Goal: Information Seeking & Learning: Learn about a topic

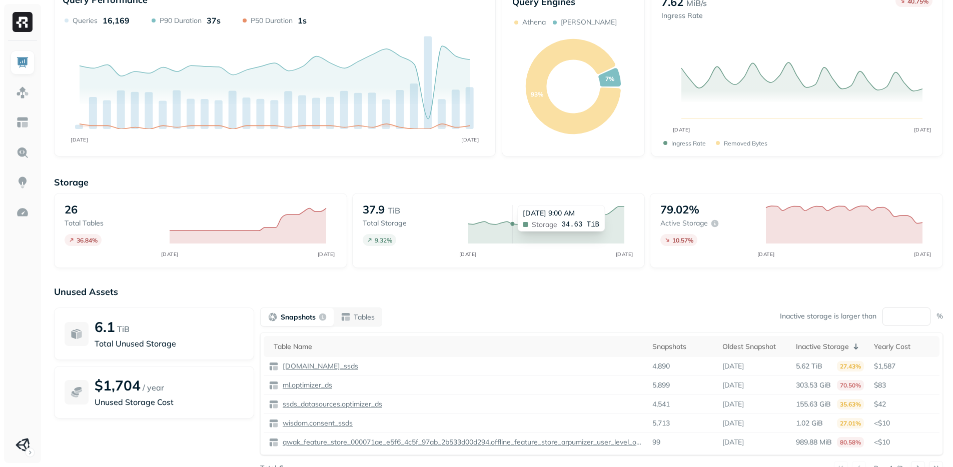
scroll to position [48, 0]
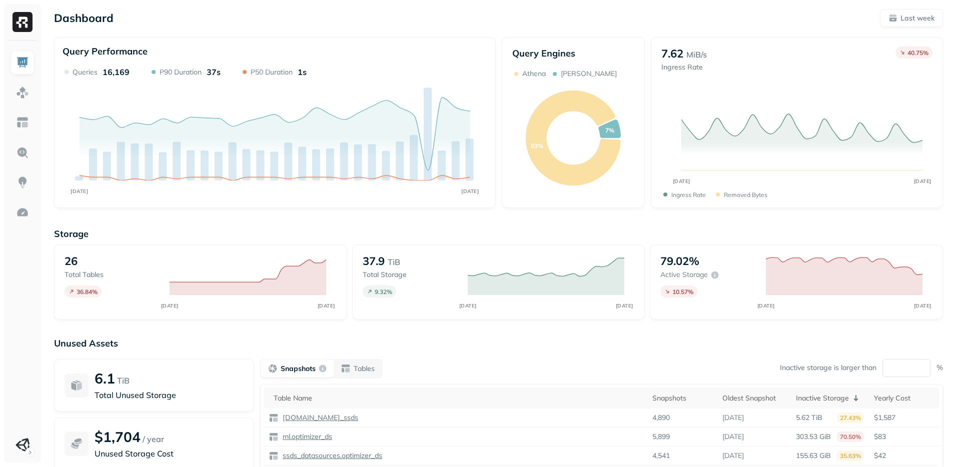
click at [530, 73] on p "Athena" at bounding box center [534, 74] width 24 height 10
click at [24, 157] on img at bounding box center [22, 152] width 13 height 13
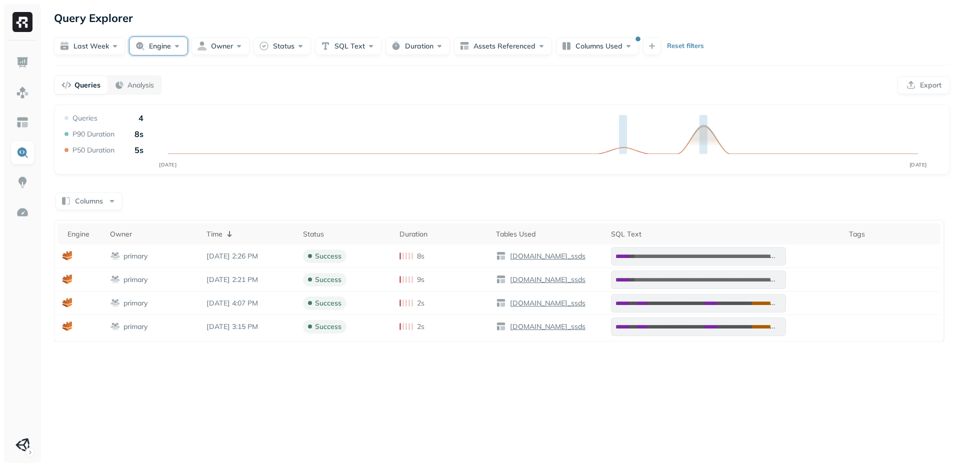
click at [153, 45] on button "Engine" at bounding box center [159, 46] width 58 height 18
click at [135, 124] on span "[PERSON_NAME]" at bounding box center [159, 124] width 65 height 10
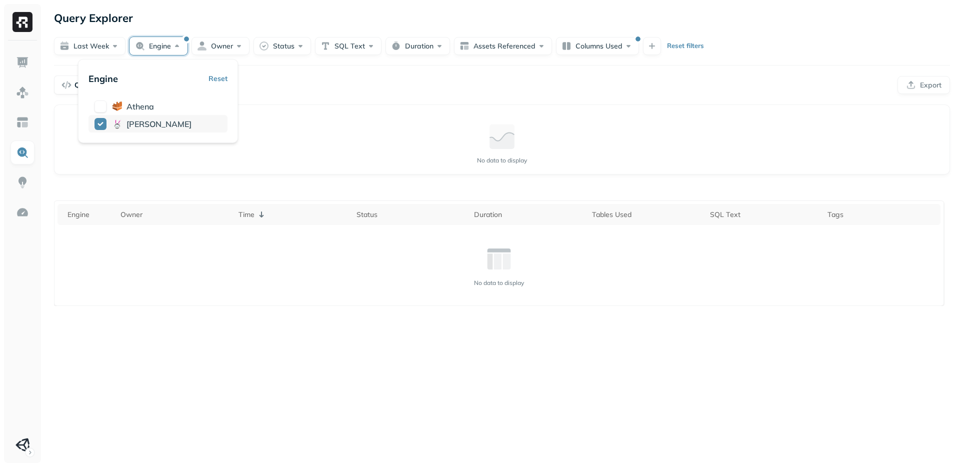
click at [135, 124] on span "[PERSON_NAME]" at bounding box center [159, 124] width 65 height 10
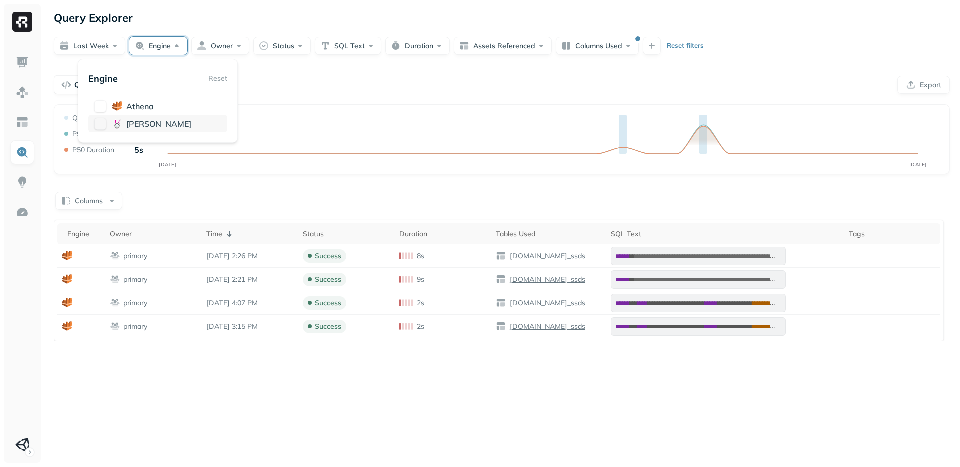
click at [135, 124] on span "[PERSON_NAME]" at bounding box center [159, 124] width 65 height 10
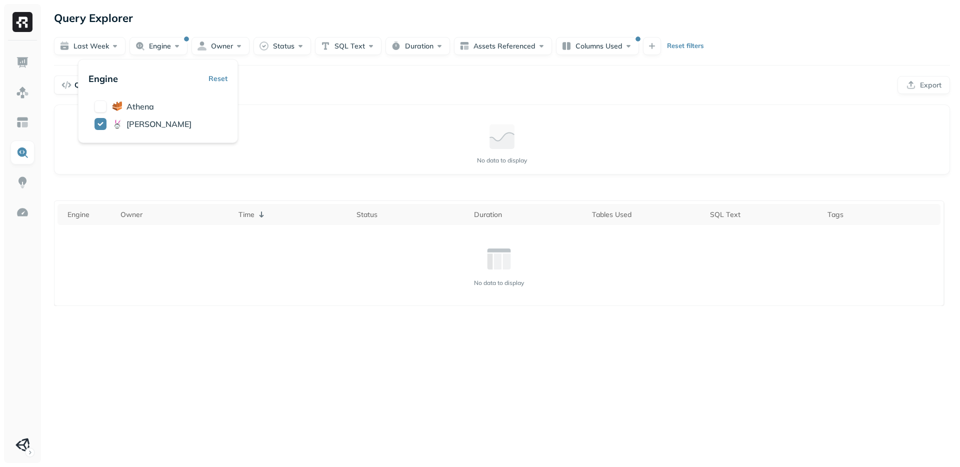
click at [313, 111] on div "Query Performance No data to display" at bounding box center [502, 140] width 896 height 70
click at [166, 42] on button "Engine" at bounding box center [159, 46] width 58 height 18
click at [394, 127] on div "No data to display" at bounding box center [502, 143] width 879 height 60
click at [621, 44] on button "Columns Used" at bounding box center [597, 46] width 83 height 18
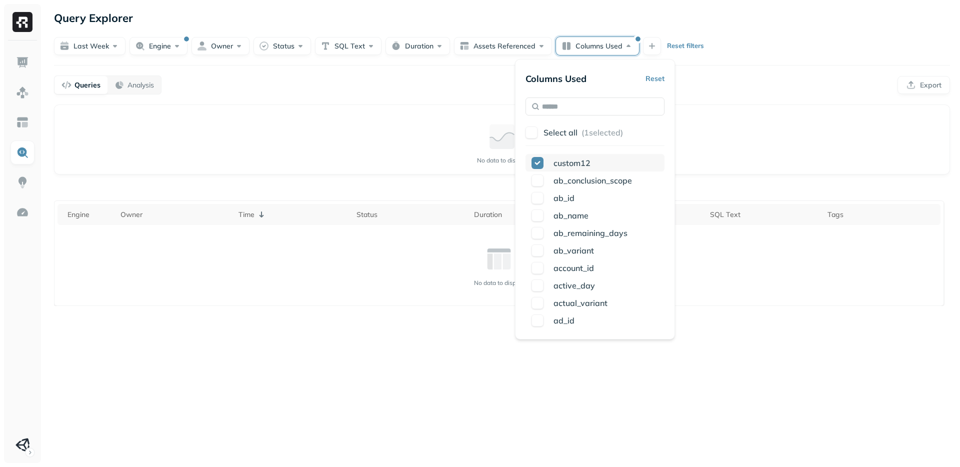
click at [537, 161] on button "button" at bounding box center [538, 163] width 12 height 12
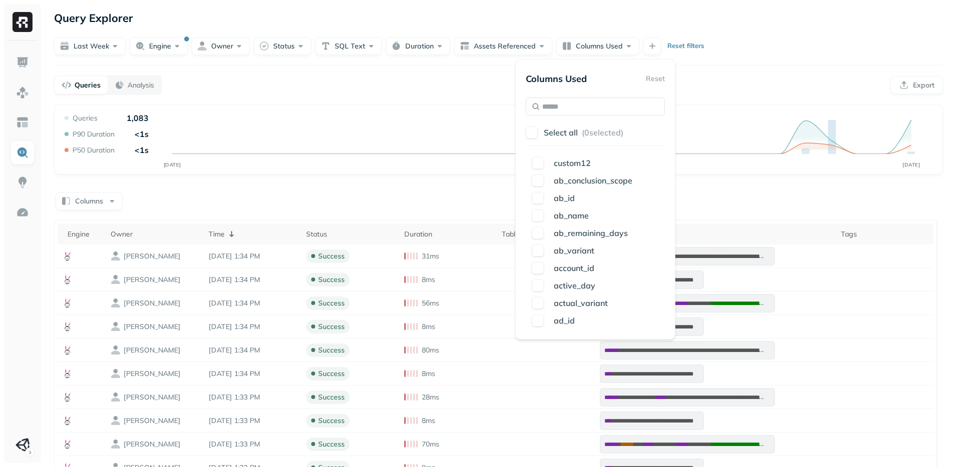
click at [445, 201] on div "Columns" at bounding box center [498, 201] width 889 height 20
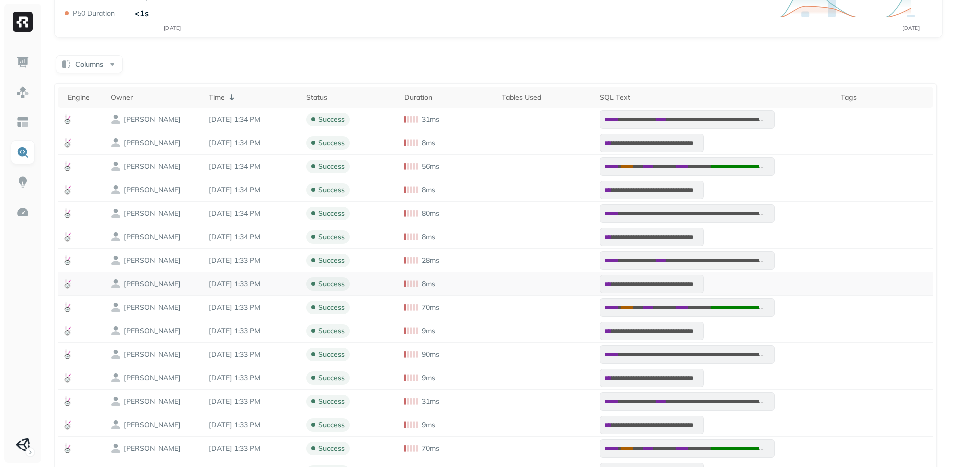
scroll to position [190, 0]
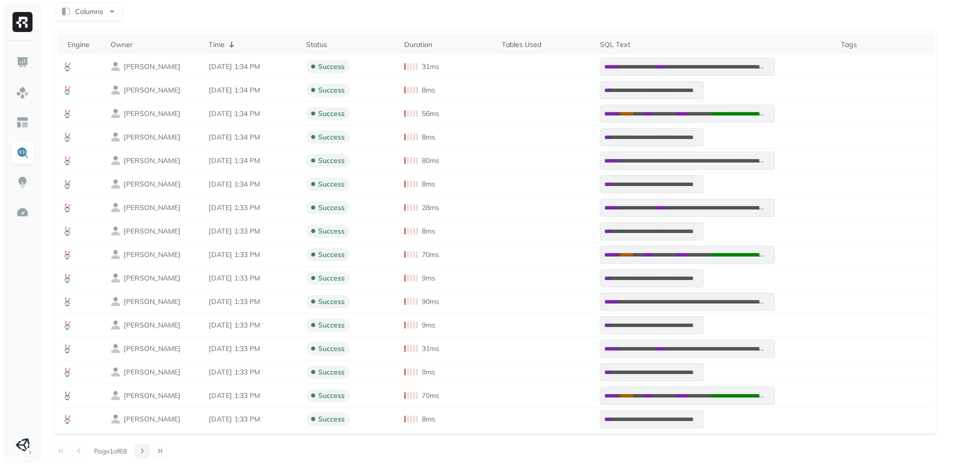
click at [143, 450] on button at bounding box center [142, 451] width 14 height 14
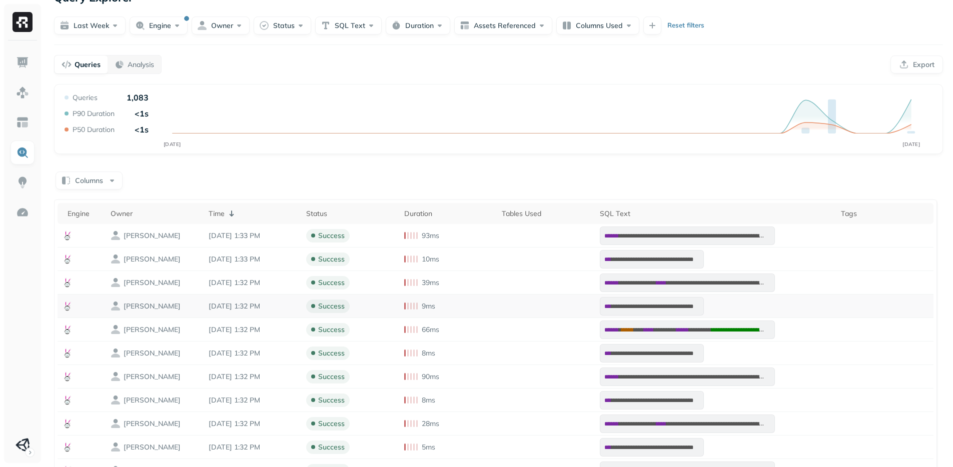
scroll to position [20, 0]
click at [487, 29] on button "Assets Referenced" at bounding box center [503, 27] width 98 height 18
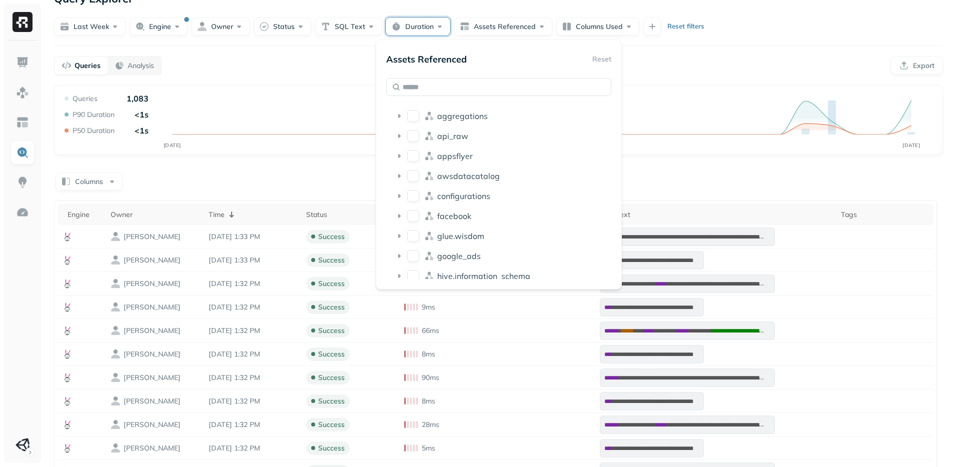
click at [440, 27] on button "Duration" at bounding box center [418, 27] width 65 height 18
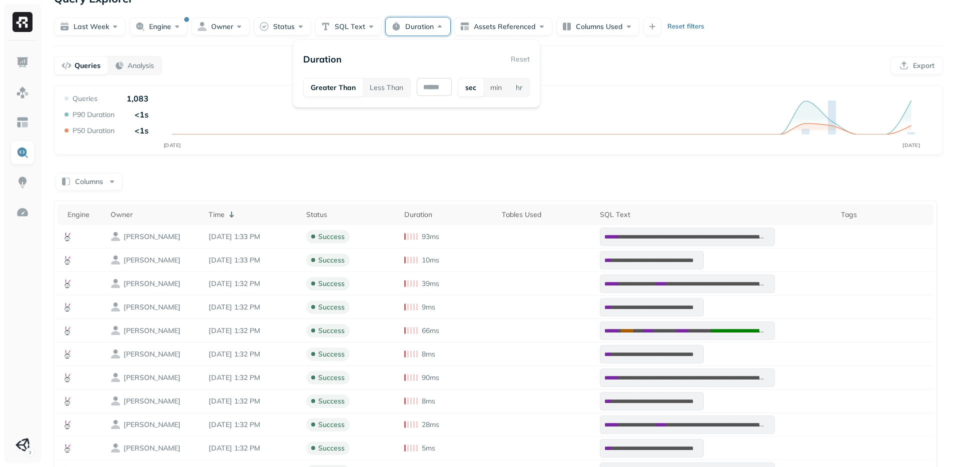
click at [431, 87] on input "text" at bounding box center [434, 87] width 35 height 18
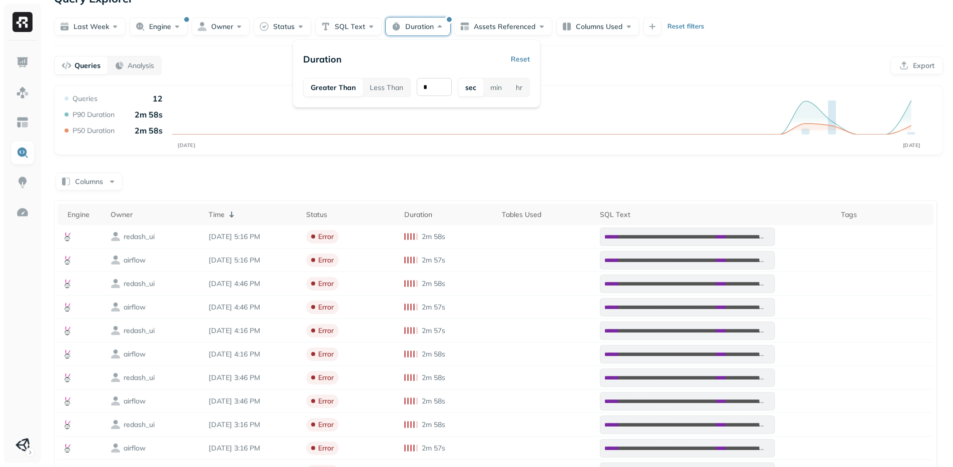
type input "*"
click at [629, 90] on div "Query Performance AUG [DATE] Queries 12 P90 Duration 2m 58s P50 Duration 2m 58s" at bounding box center [498, 120] width 889 height 70
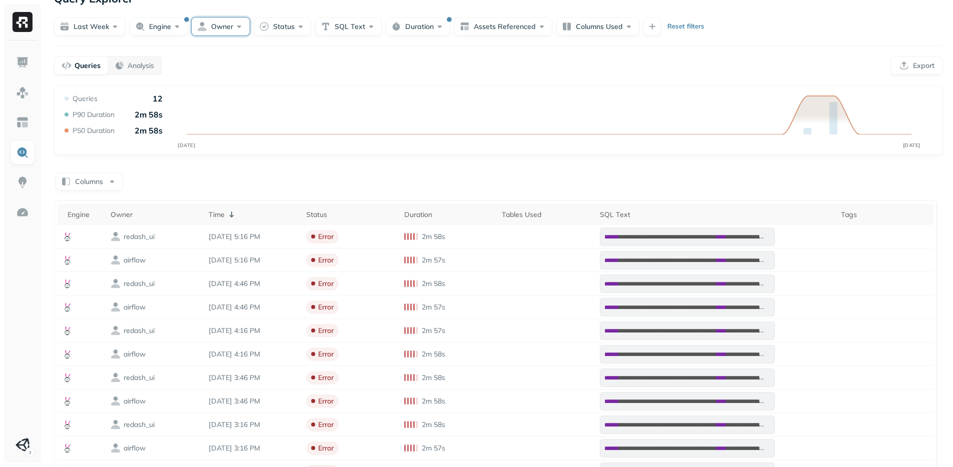
click at [237, 27] on button "Owner" at bounding box center [221, 27] width 58 height 18
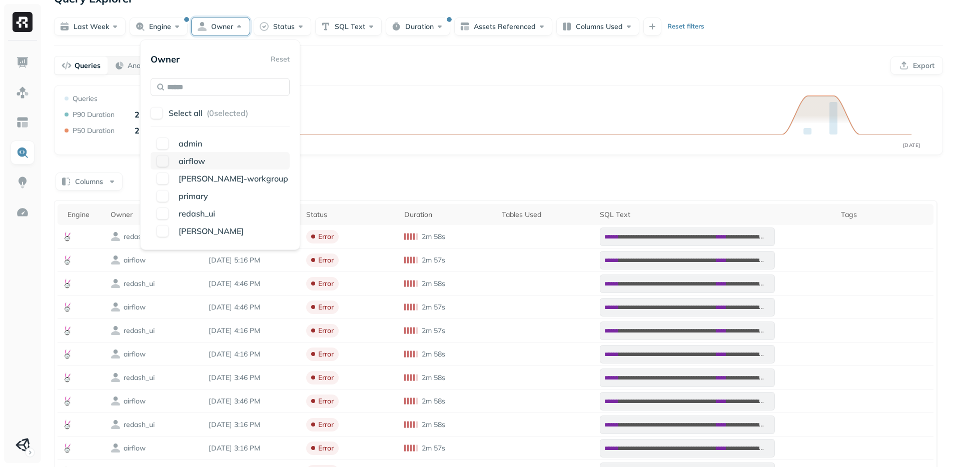
click at [164, 156] on button "button" at bounding box center [163, 161] width 12 height 12
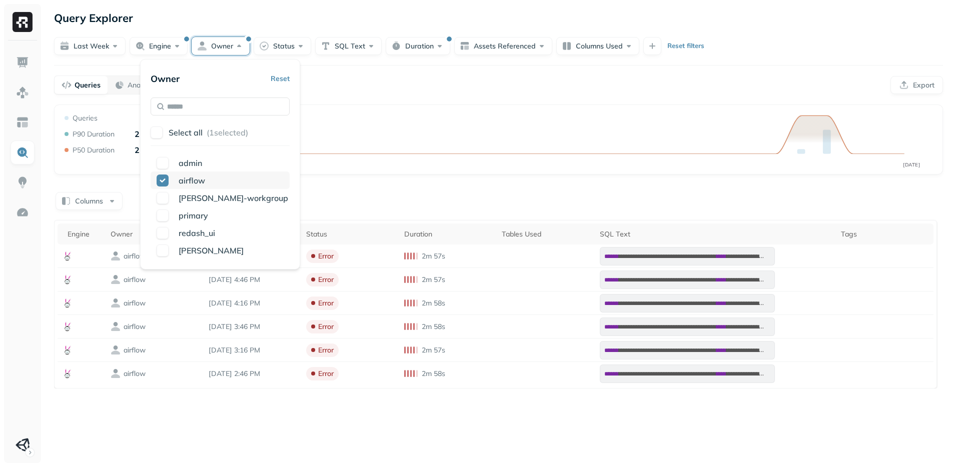
scroll to position [0, 0]
click at [166, 232] on button "button" at bounding box center [163, 233] width 12 height 12
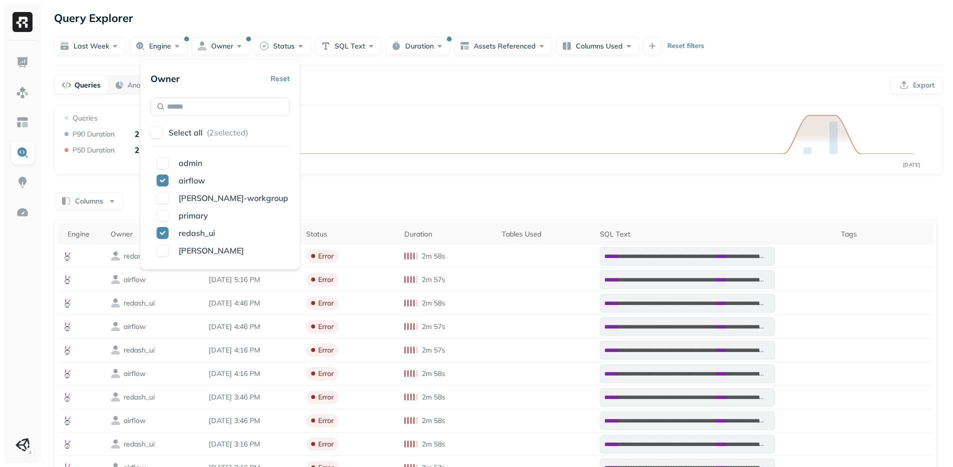
click at [376, 94] on div "Queries Analysis Export" at bounding box center [498, 85] width 889 height 19
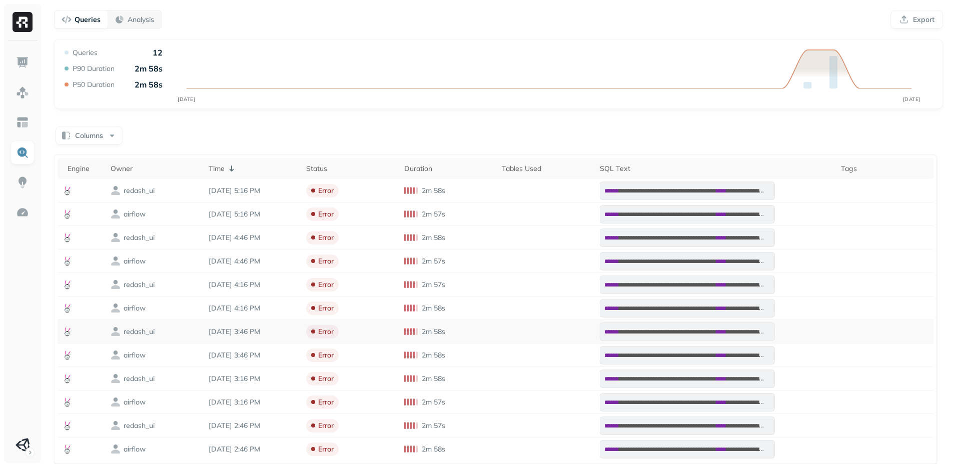
scroll to position [72, 0]
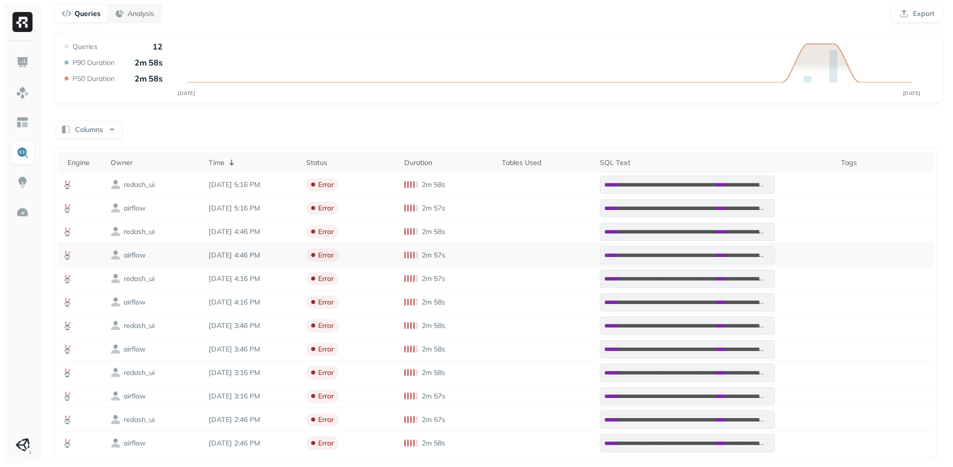
click at [321, 250] on span "error" at bounding box center [322, 256] width 33 height 14
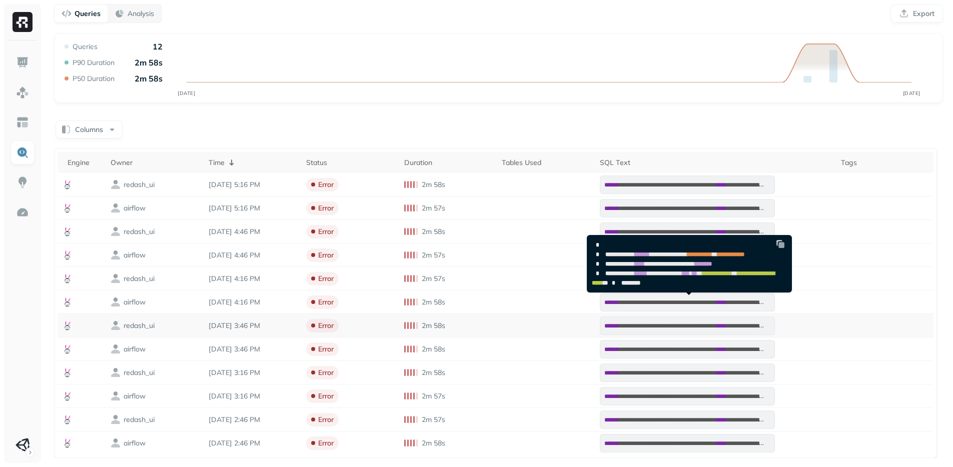
click at [701, 321] on pre "**********" at bounding box center [687, 326] width 175 height 19
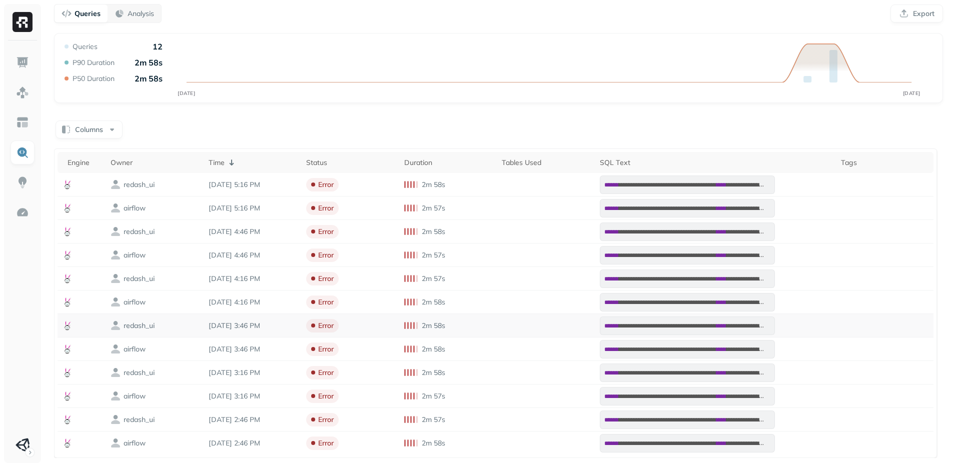
click at [700, 323] on span "**********" at bounding box center [668, 326] width 98 height 6
click at [408, 71] on div "AUG [DATE] Queries 12 P90 Duration 2m 58s P50 Duration 2m 58s [DATE] 3:00 PM Qu…" at bounding box center [499, 72] width 872 height 60
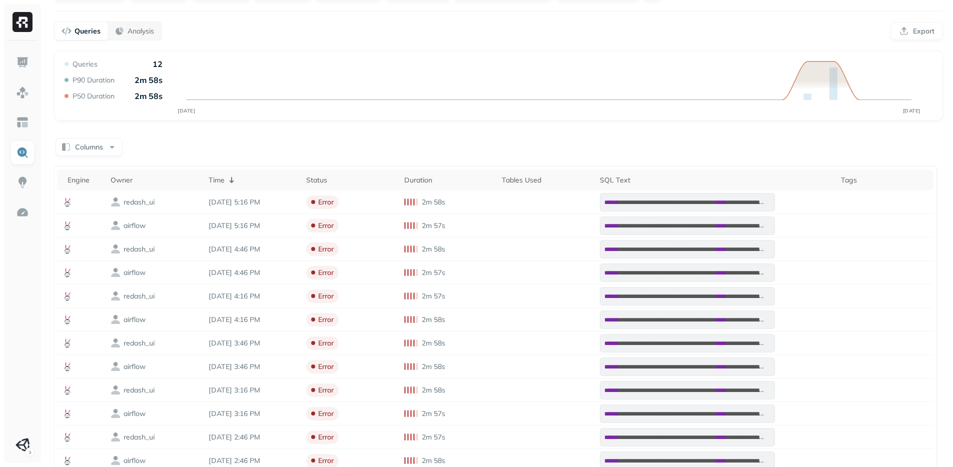
scroll to position [55, 0]
click at [87, 141] on button "Columns" at bounding box center [89, 147] width 67 height 18
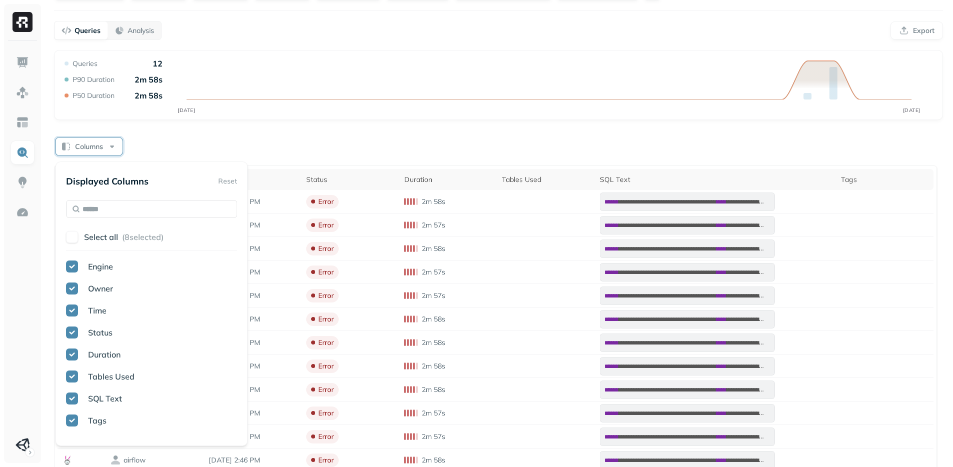
scroll to position [59, 0]
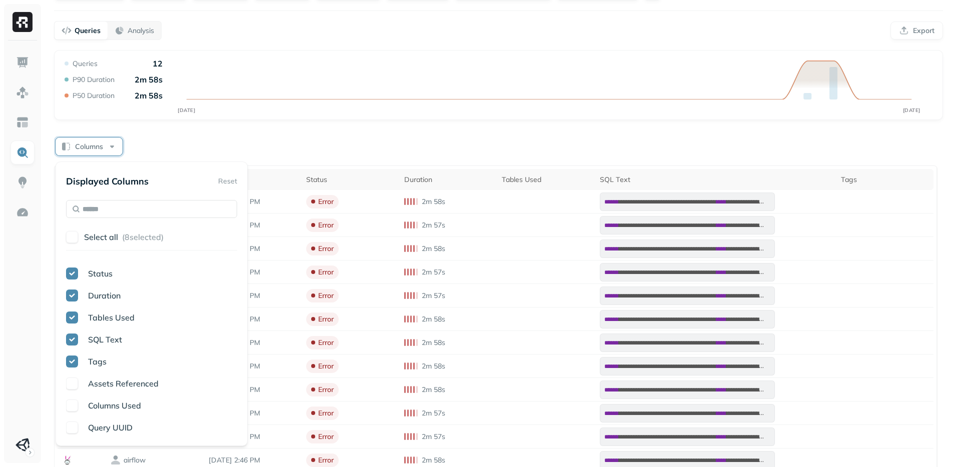
click at [78, 405] on div "Columns Used" at bounding box center [151, 406] width 171 height 12
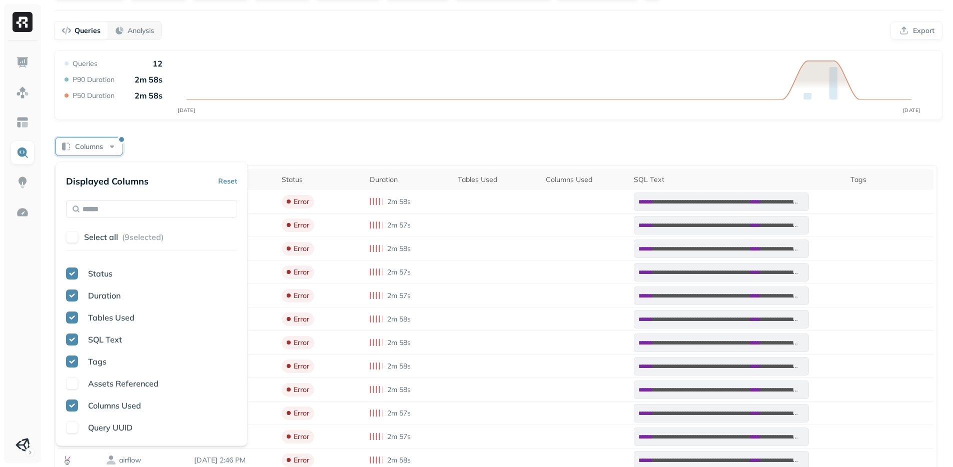
click at [341, 37] on div "Queries Analysis Export" at bounding box center [498, 30] width 889 height 19
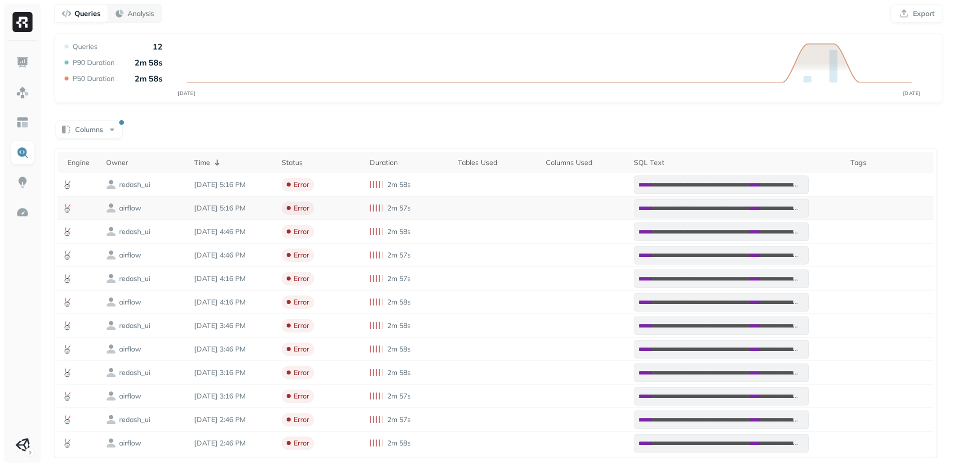
scroll to position [0, 0]
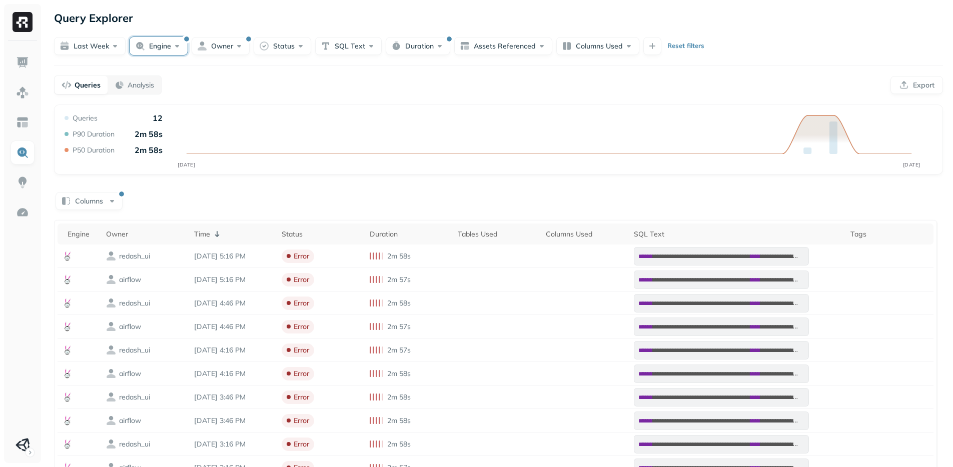
click at [174, 43] on button "Engine" at bounding box center [159, 46] width 58 height 18
click at [101, 128] on button "button" at bounding box center [101, 124] width 12 height 12
click at [103, 105] on button "button" at bounding box center [101, 107] width 12 height 12
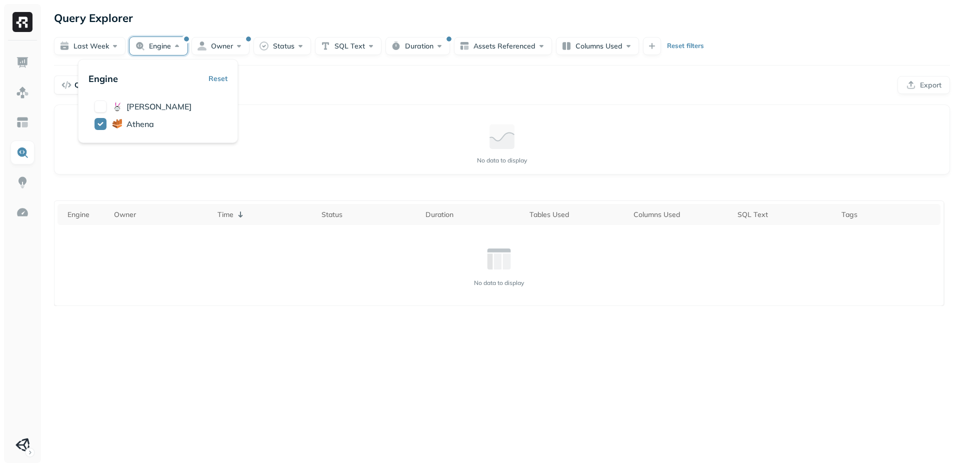
click at [287, 92] on div "Queries Analysis Export" at bounding box center [502, 85] width 896 height 19
click at [230, 46] on button "Owner" at bounding box center [221, 46] width 58 height 18
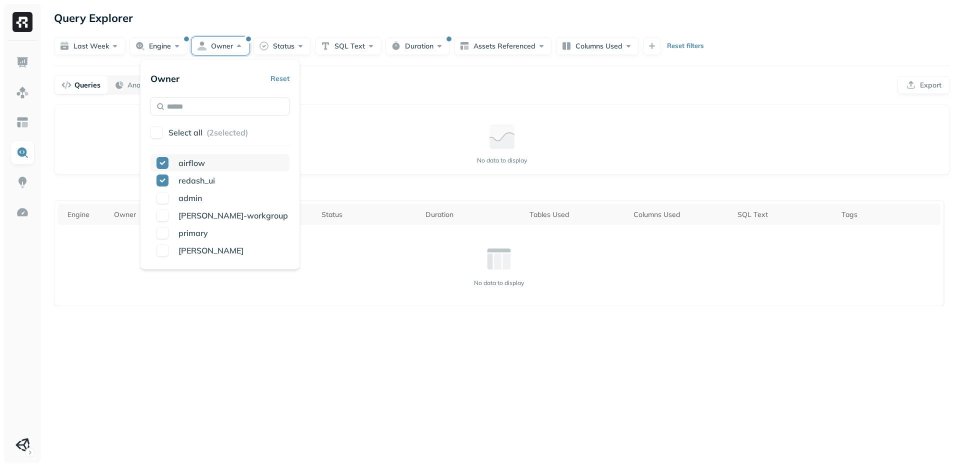
click at [164, 168] on button "button" at bounding box center [163, 163] width 12 height 12
click at [163, 183] on button "button" at bounding box center [163, 181] width 12 height 12
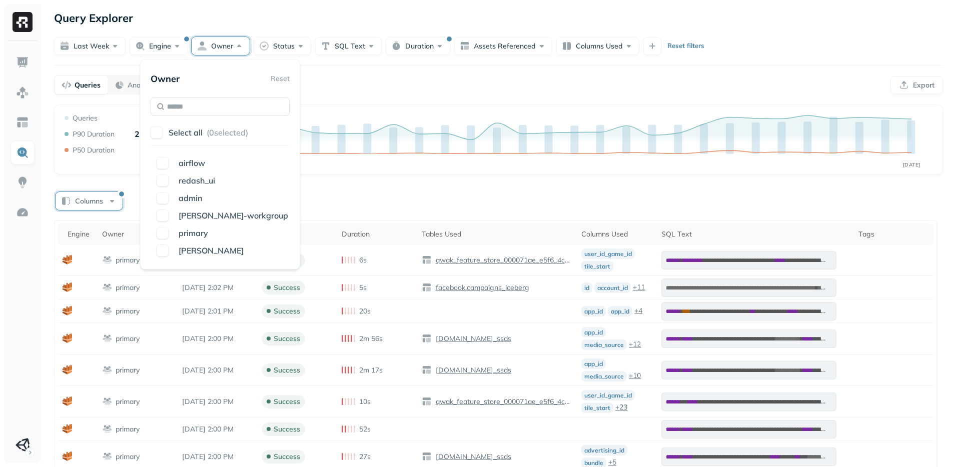
click at [82, 204] on button "Columns" at bounding box center [89, 201] width 67 height 18
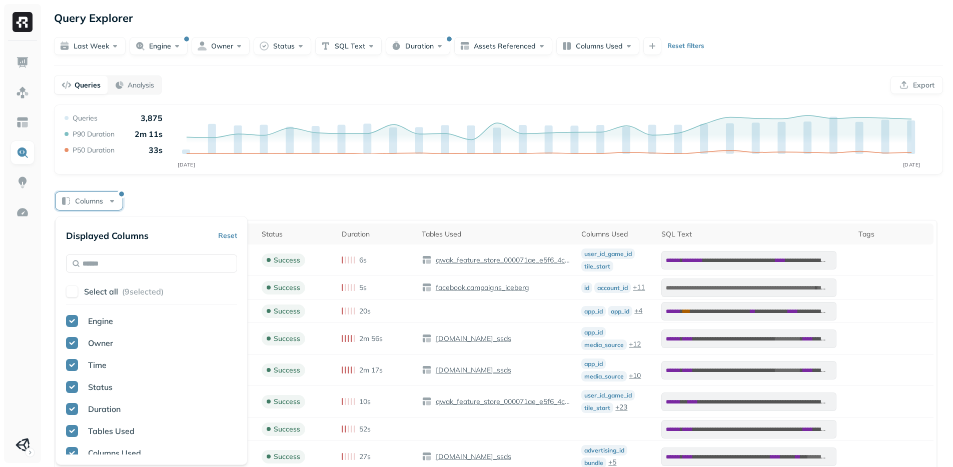
scroll to position [95, 0]
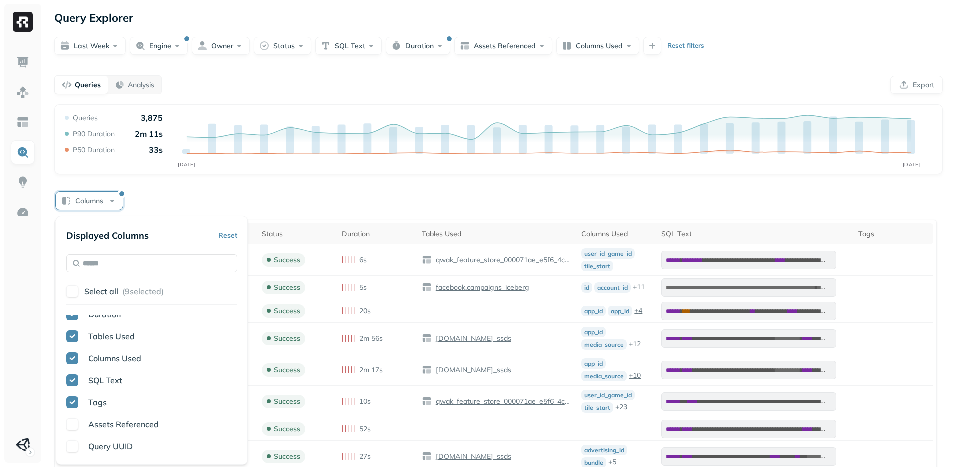
click at [641, 200] on div "Columns" at bounding box center [498, 201] width 889 height 20
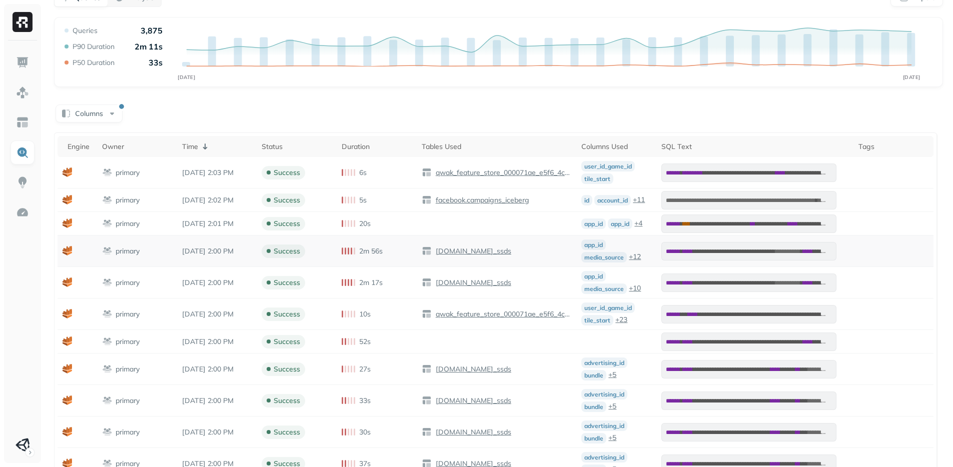
scroll to position [88, 0]
click at [641, 256] on p "+ 12" at bounding box center [635, 257] width 12 height 11
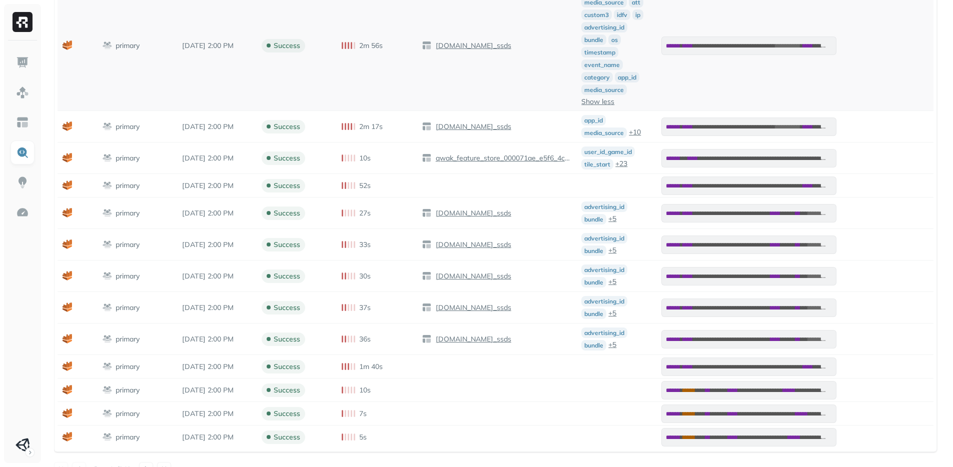
scroll to position [361, 0]
